Goal: Check status: Check status

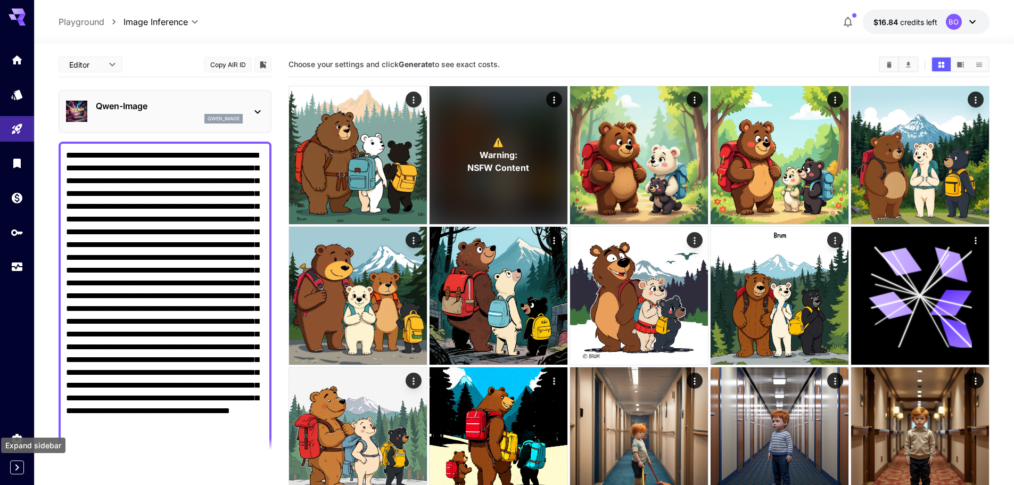
click at [14, 470] on icon "Expand sidebar" at bounding box center [17, 467] width 13 height 13
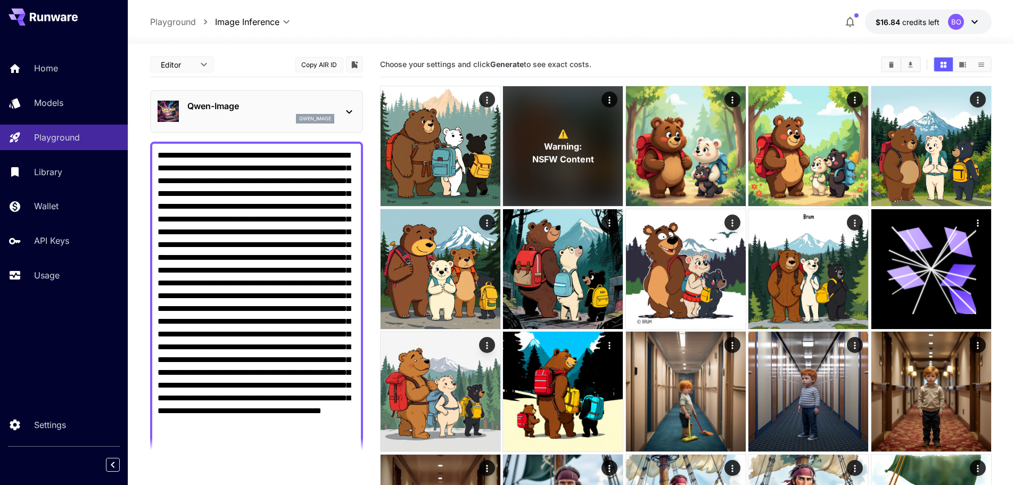
drag, startPoint x: 55, startPoint y: 277, endPoint x: 119, endPoint y: 259, distance: 66.8
click at [55, 277] on p "Usage" at bounding box center [47, 275] width 26 height 13
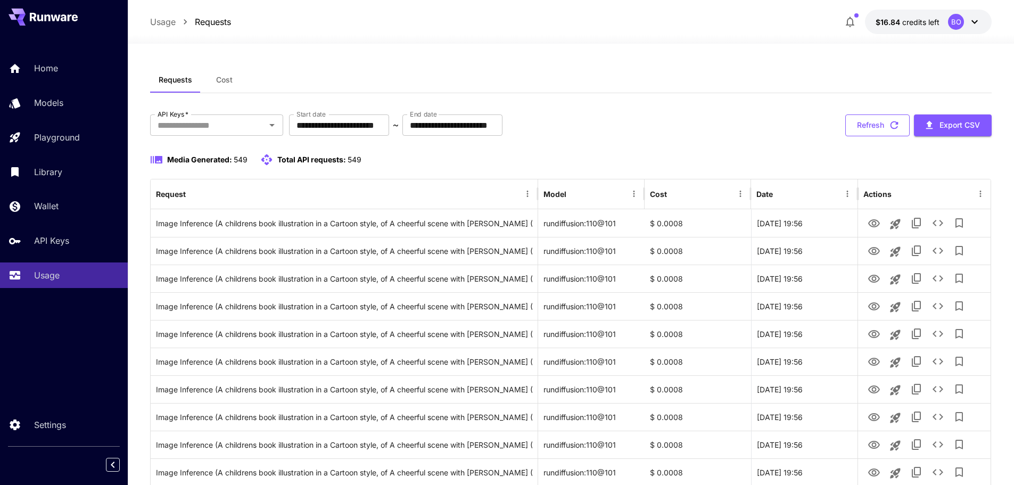
click at [874, 128] on button "Refresh" at bounding box center [877, 125] width 64 height 22
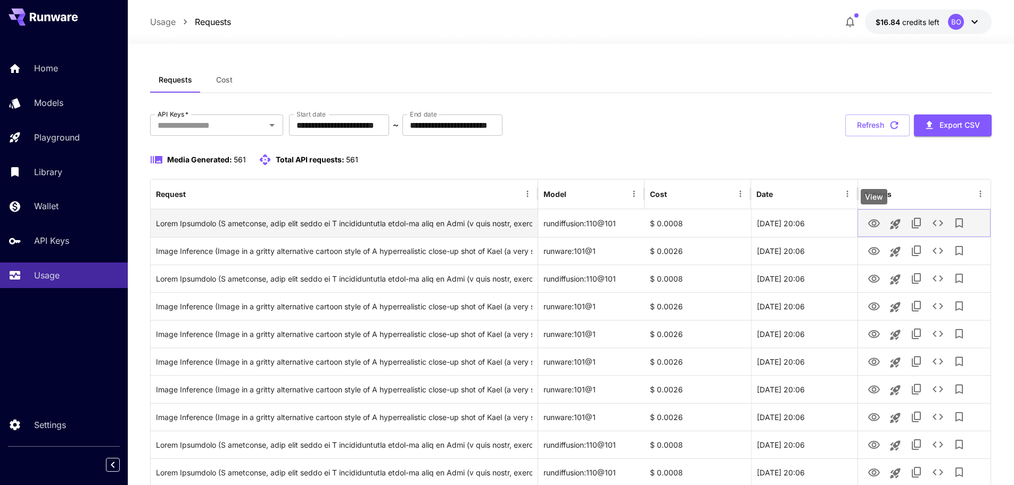
click at [874, 219] on icon "View" at bounding box center [874, 223] width 12 height 8
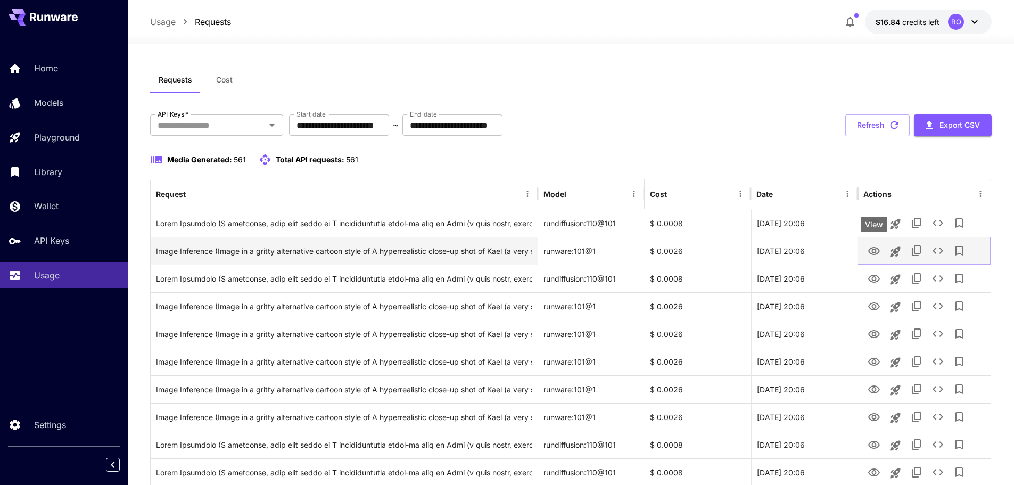
click at [874, 252] on icon "View" at bounding box center [874, 251] width 13 height 13
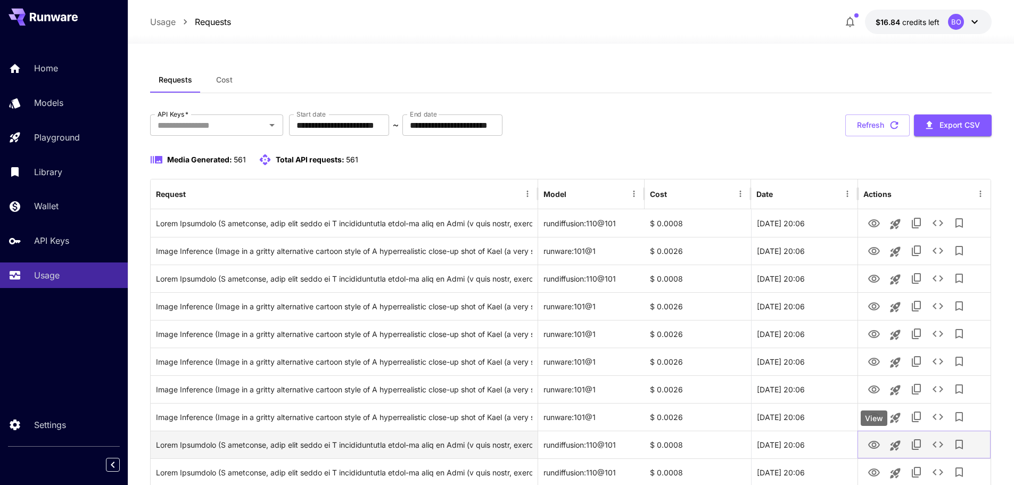
click at [876, 443] on icon "View" at bounding box center [874, 445] width 13 height 13
